Goal: Transaction & Acquisition: Purchase product/service

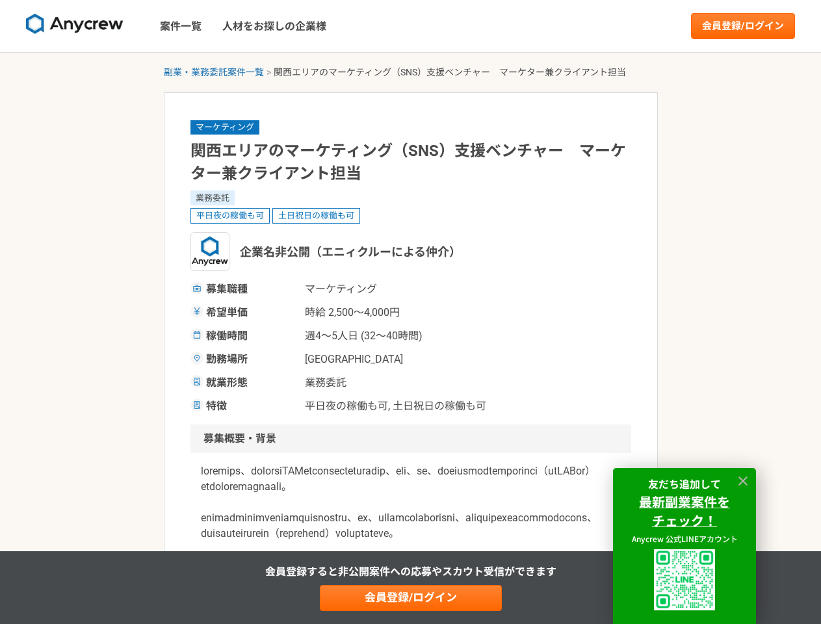
click at [410, 312] on span "時給 2,500〜4,000円" at bounding box center [370, 313] width 130 height 16
click at [75, 26] on img at bounding box center [74, 24] width 97 height 21
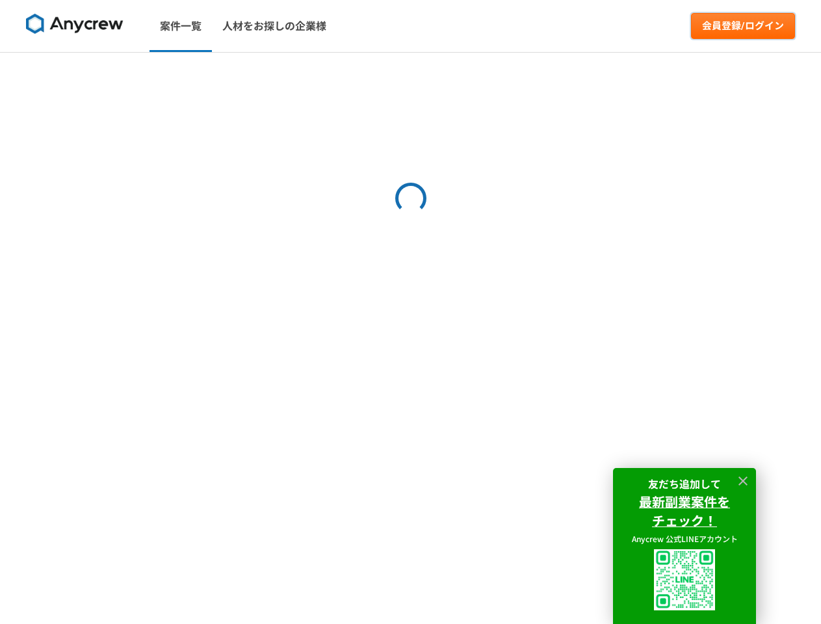
click at [743, 26] on link "会員登録/ログイン" at bounding box center [743, 26] width 104 height 26
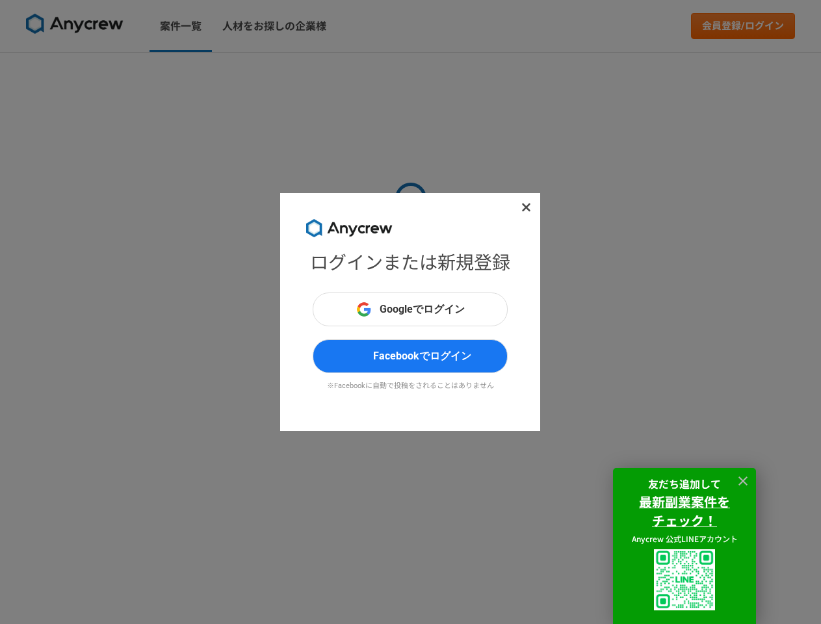
click at [214, 72] on div "ログインまたは新規登録 Googleでログイン Facebookでログイン ※Facebookに自動で投稿をされることはありません" at bounding box center [410, 312] width 821 height 624
click at [411, 598] on div "ログインまたは新規登録 Googleでログイン Facebookでログイン ※Facebookに自動で投稿をされることはありません" at bounding box center [410, 312] width 821 height 624
click at [684, 580] on img at bounding box center [684, 579] width 61 height 61
click at [743, 481] on icon at bounding box center [742, 480] width 9 height 9
